Goal: Transaction & Acquisition: Purchase product/service

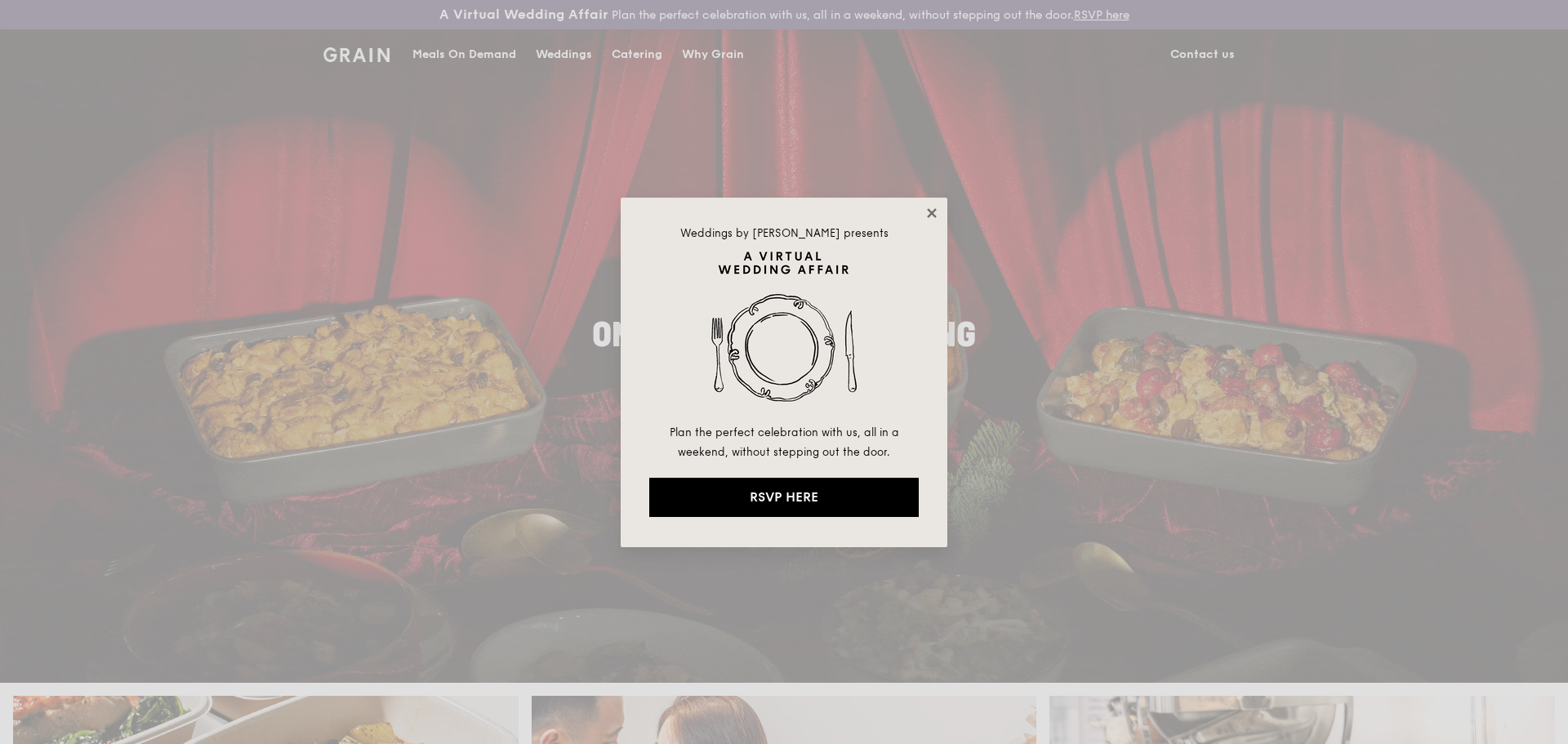
click at [925, 211] on icon at bounding box center [931, 213] width 14 height 14
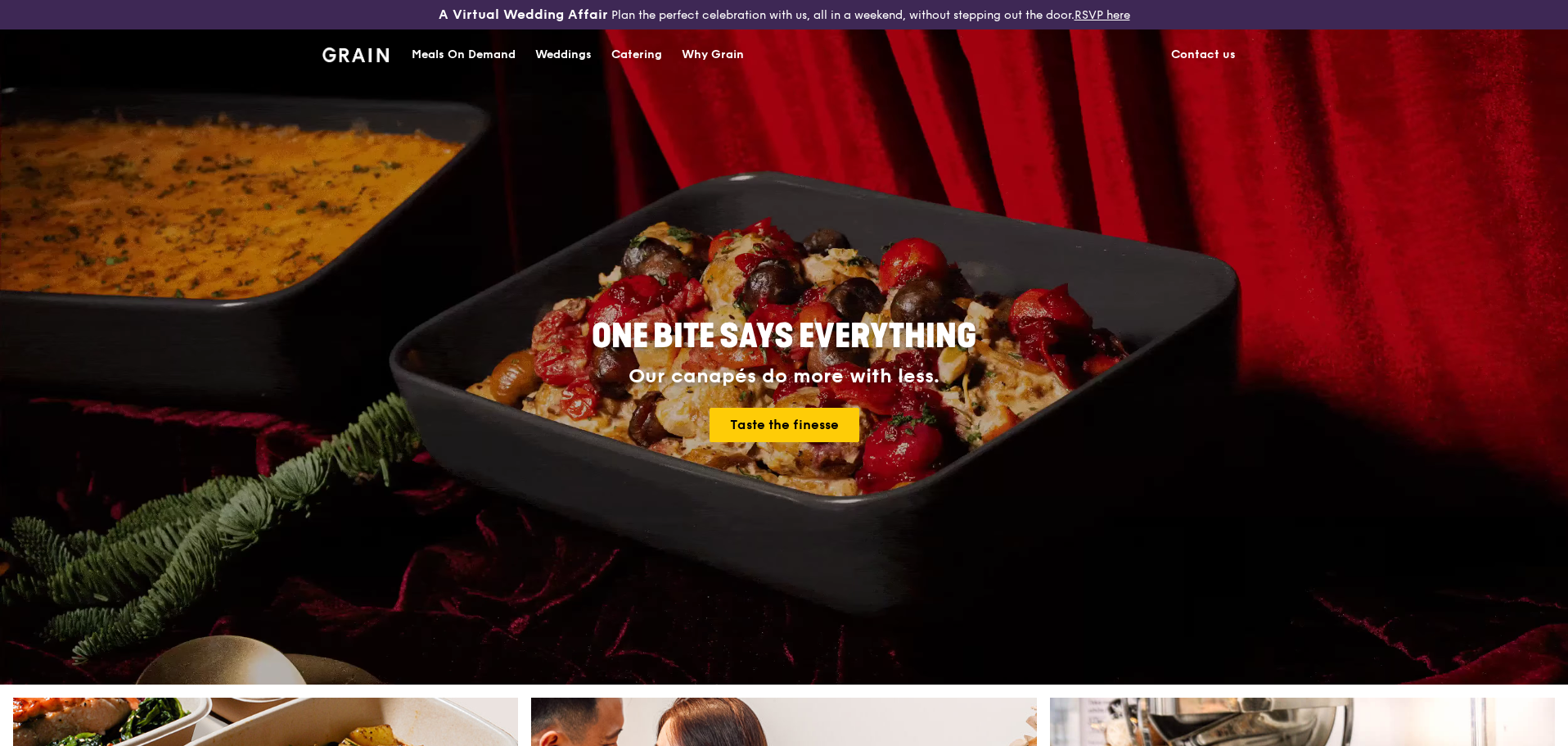
click at [632, 52] on div "Catering" at bounding box center [636, 55] width 51 height 49
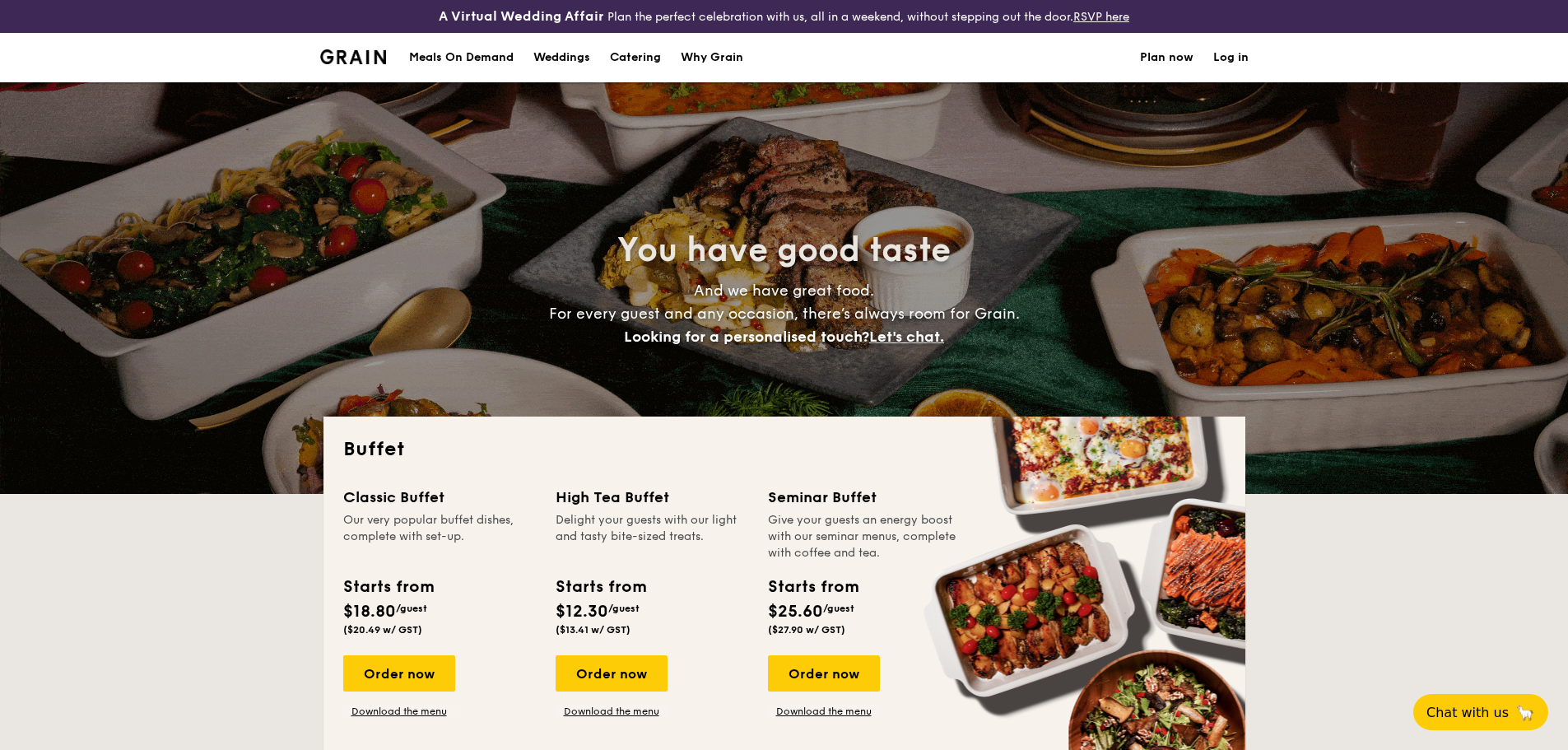
select select
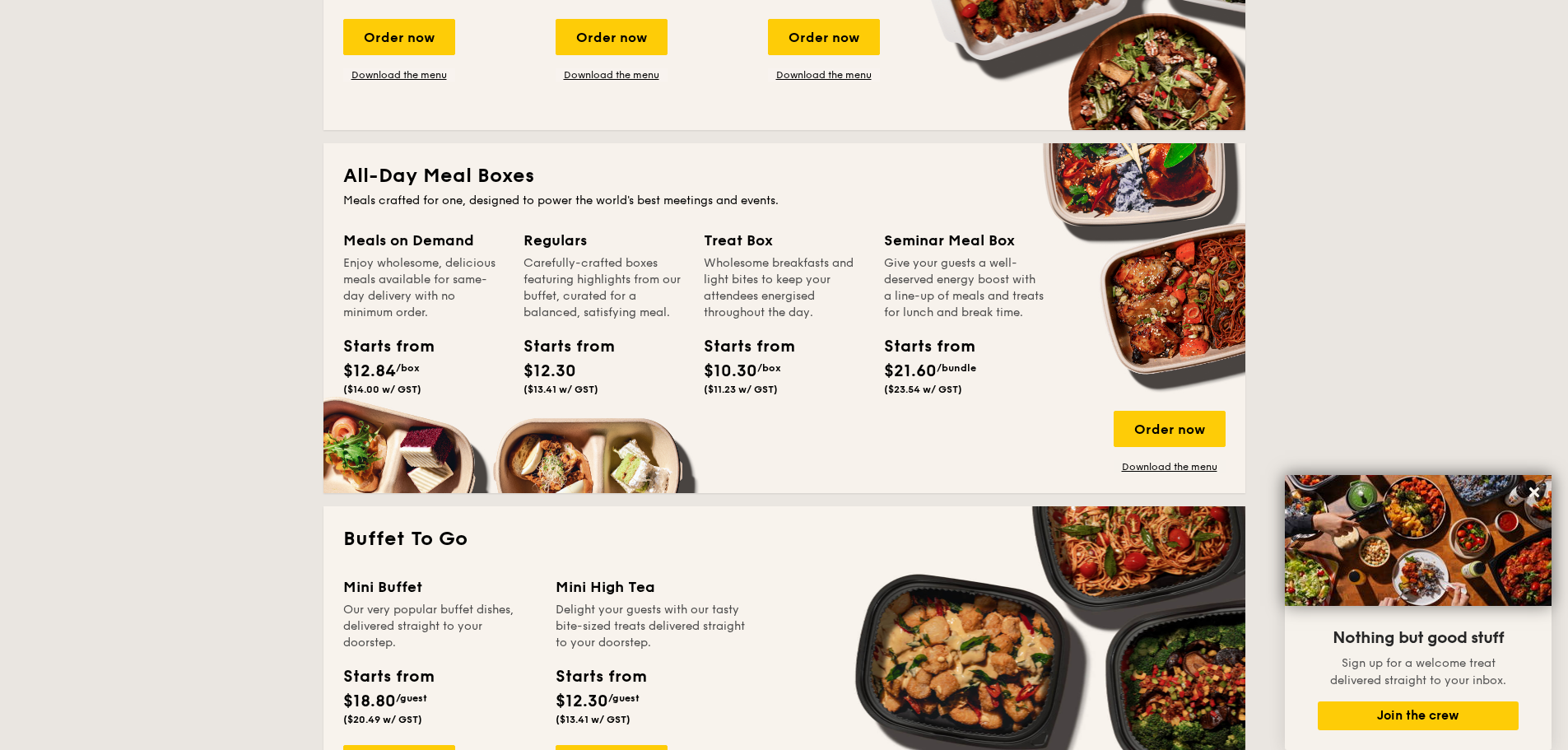
scroll to position [659, 0]
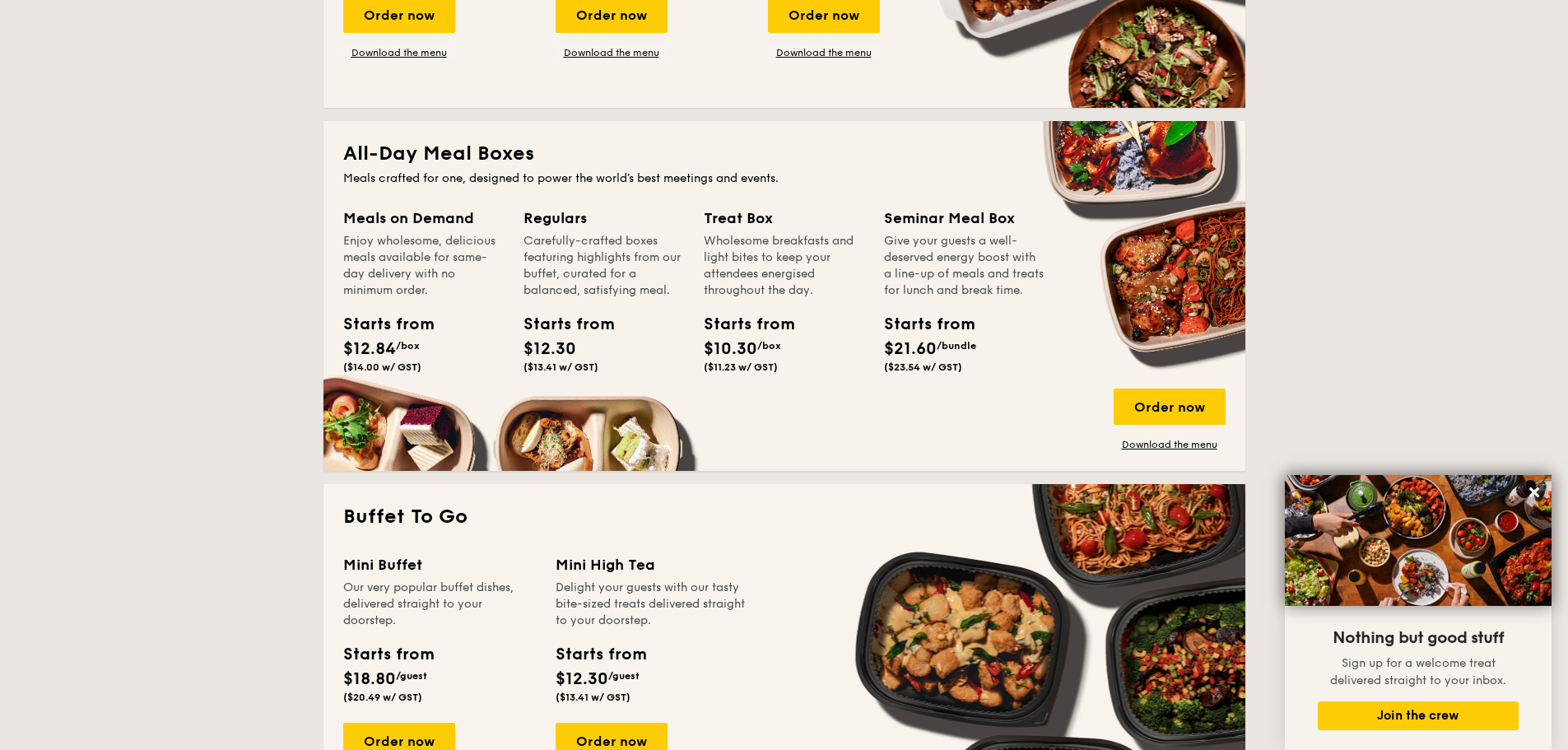
drag, startPoint x: 371, startPoint y: 317, endPoint x: 433, endPoint y: 321, distance: 62.1
click at [371, 317] on div "Starts from" at bounding box center [380, 324] width 74 height 24
click at [1155, 408] on div "Order now" at bounding box center [1170, 406] width 112 height 36
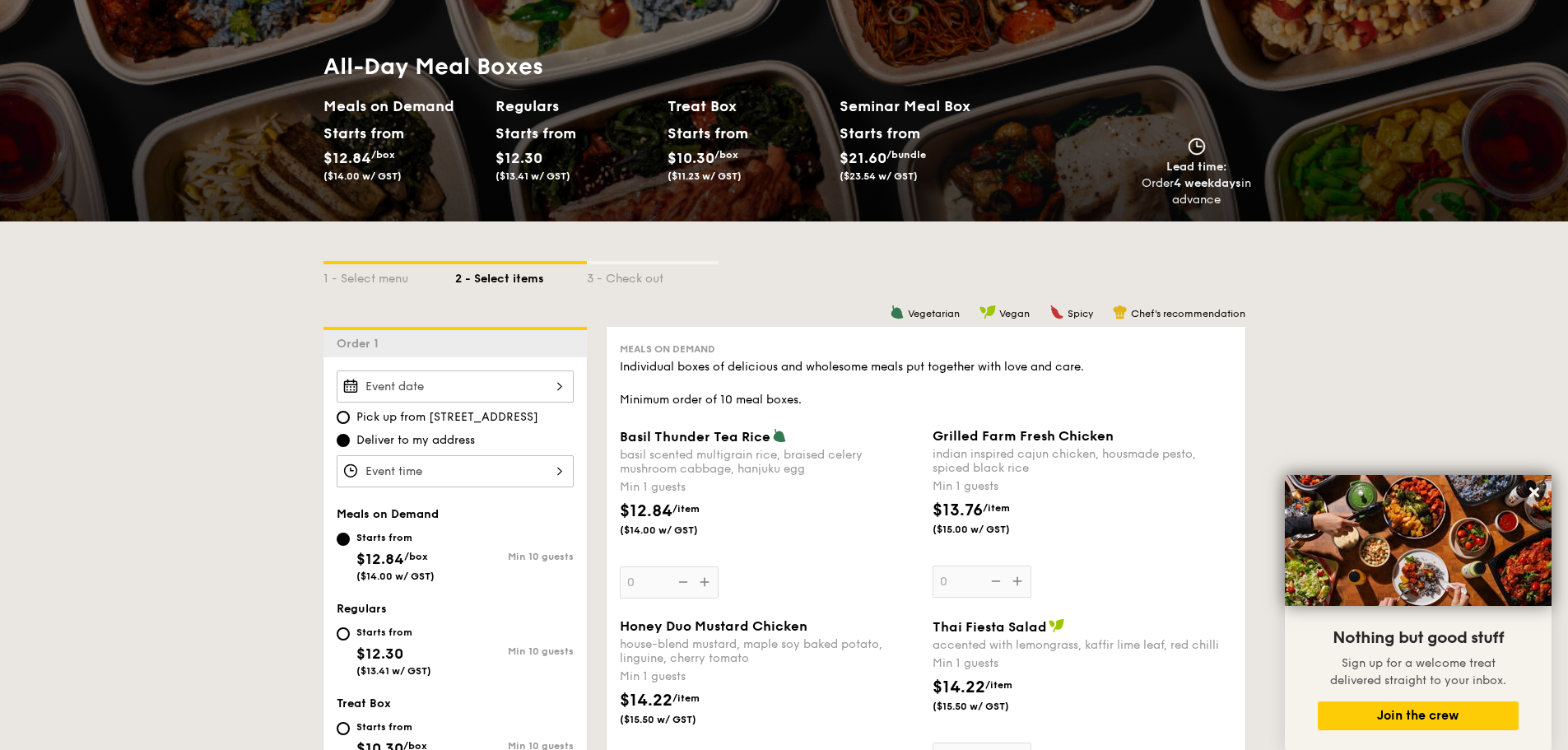
scroll to position [164, 0]
